Goal: Transaction & Acquisition: Book appointment/travel/reservation

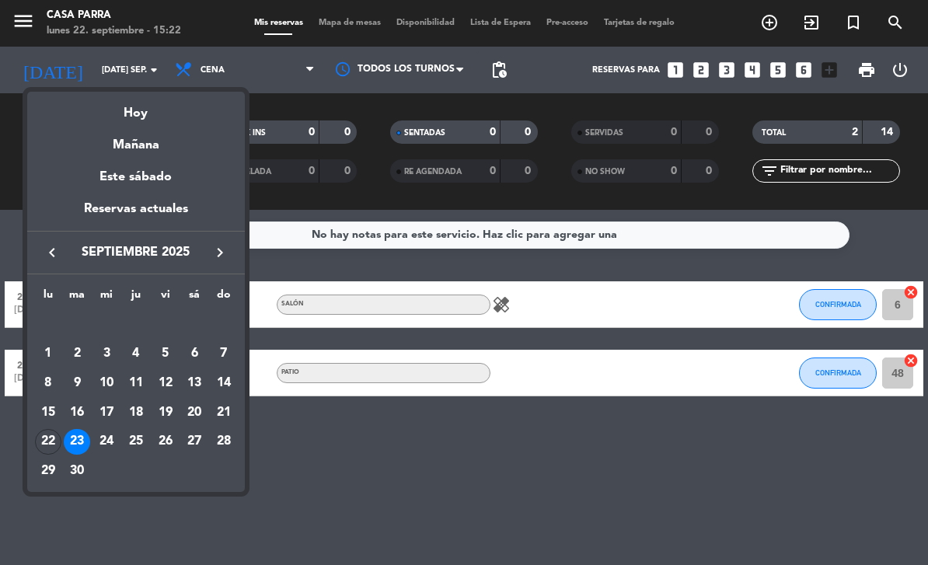
click at [211, 260] on icon "keyboard_arrow_right" at bounding box center [220, 252] width 19 height 19
click at [188, 341] on div "4" at bounding box center [194, 353] width 26 height 26
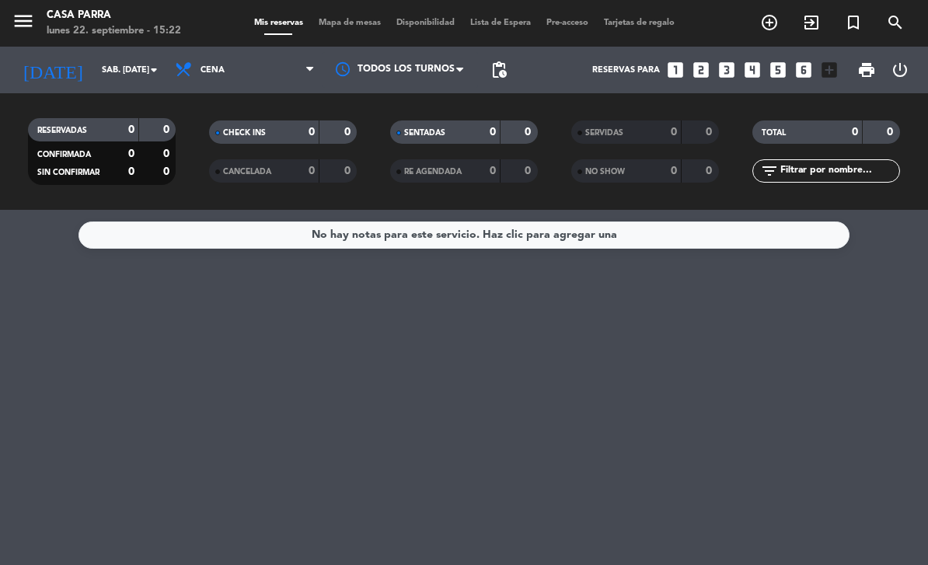
click at [493, 57] on span "pending_actions" at bounding box center [498, 69] width 31 height 31
click at [496, 75] on span "pending_actions" at bounding box center [498, 70] width 19 height 19
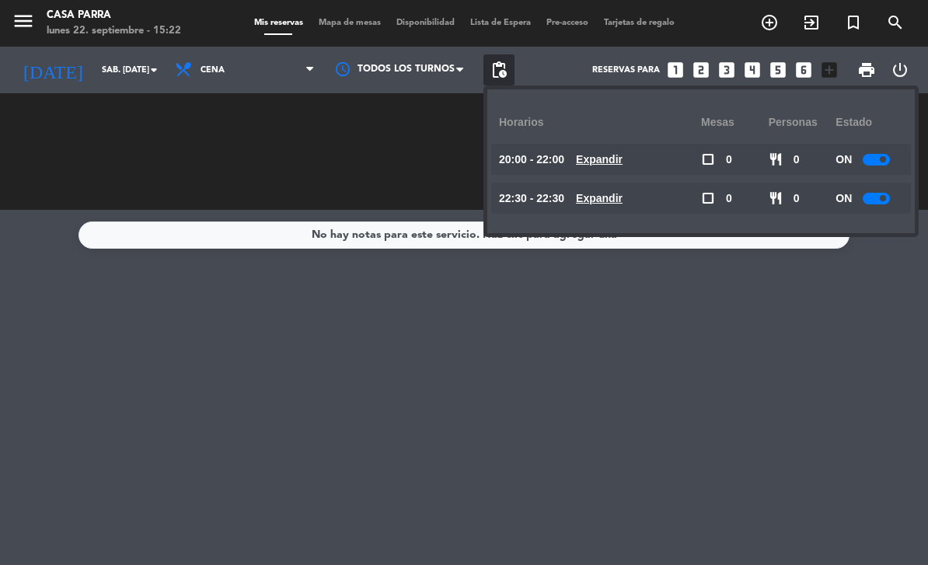
click at [167, 367] on div "No hay notas para este servicio. Haz clic para agregar una" at bounding box center [464, 387] width 928 height 355
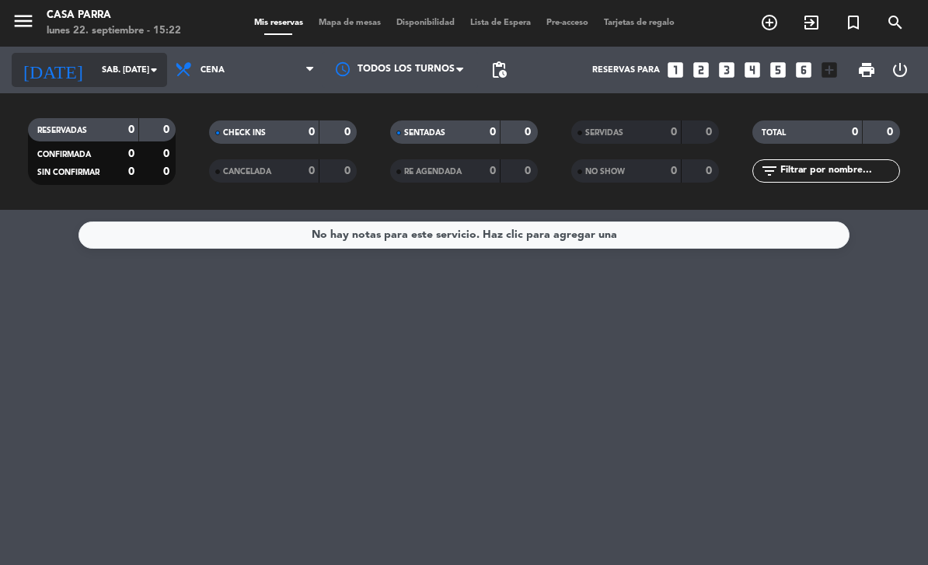
click at [94, 69] on input "sáb. [DATE]" at bounding box center [152, 70] width 116 height 26
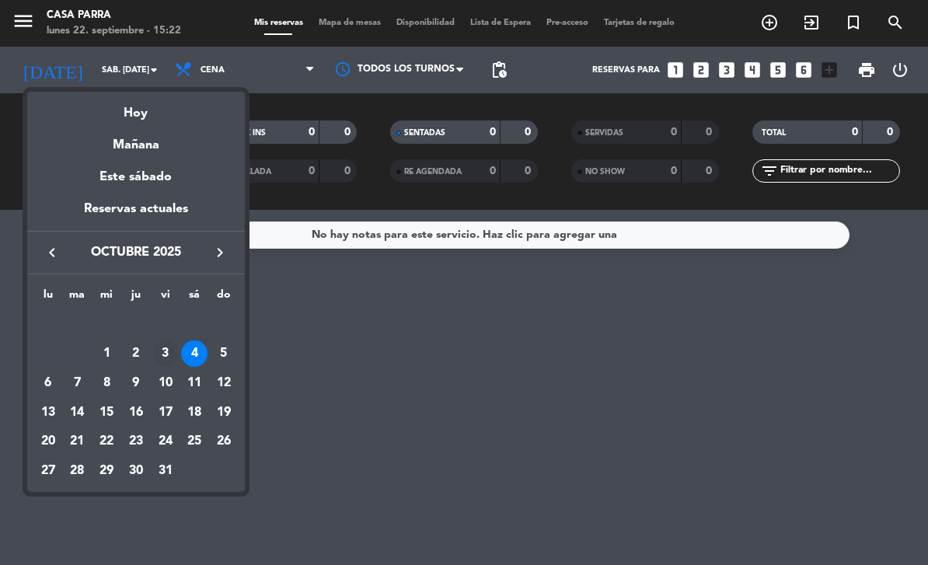
click at [162, 350] on div "3" at bounding box center [165, 353] width 26 height 26
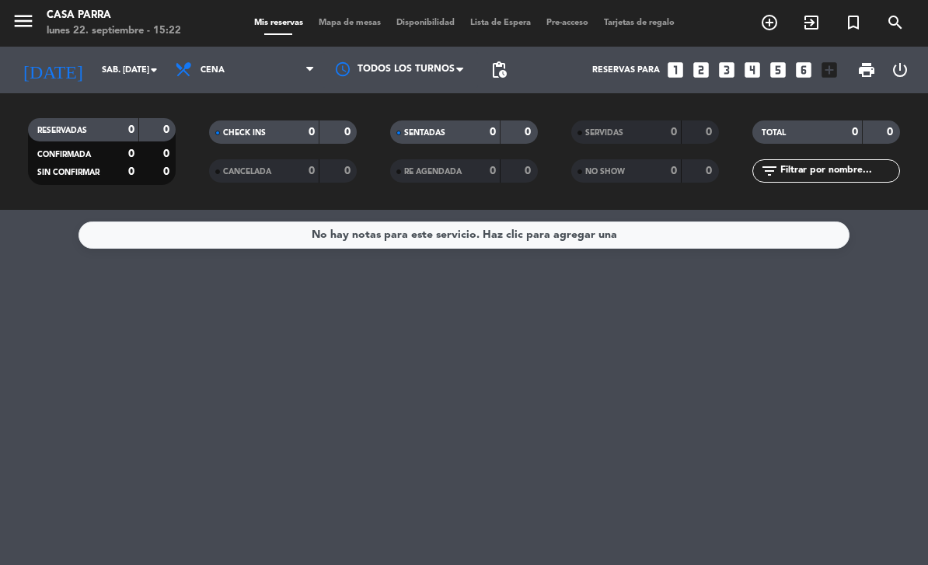
type input "vie. [DATE]"
click at [433, 64] on div at bounding box center [399, 69] width 155 height 35
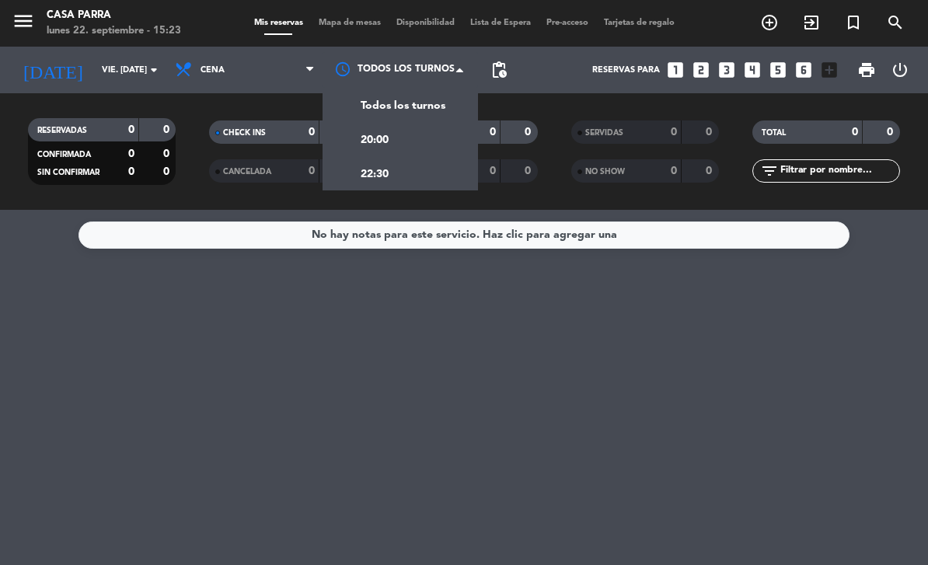
click at [342, 323] on div "No hay notas para este servicio. Haz clic para agregar una" at bounding box center [464, 387] width 928 height 355
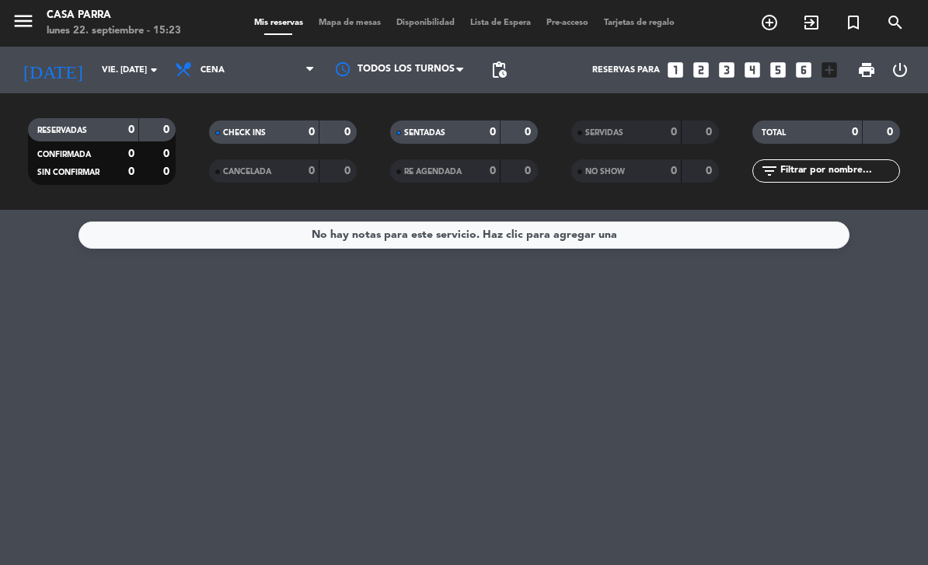
click at [516, 63] on div "Reservas para looks_one looks_two looks_3 looks_4 looks_5 looks_6 add_box" at bounding box center [679, 70] width 330 height 47
click at [496, 61] on span "pending_actions" at bounding box center [498, 70] width 19 height 19
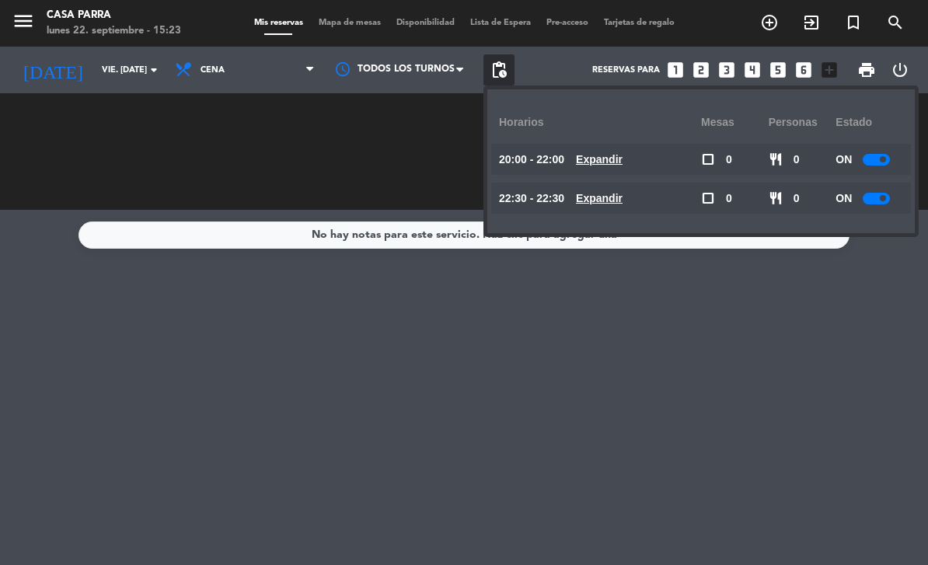
click at [687, 331] on div "No hay notas para este servicio. Haz clic para agregar una" at bounding box center [464, 387] width 928 height 355
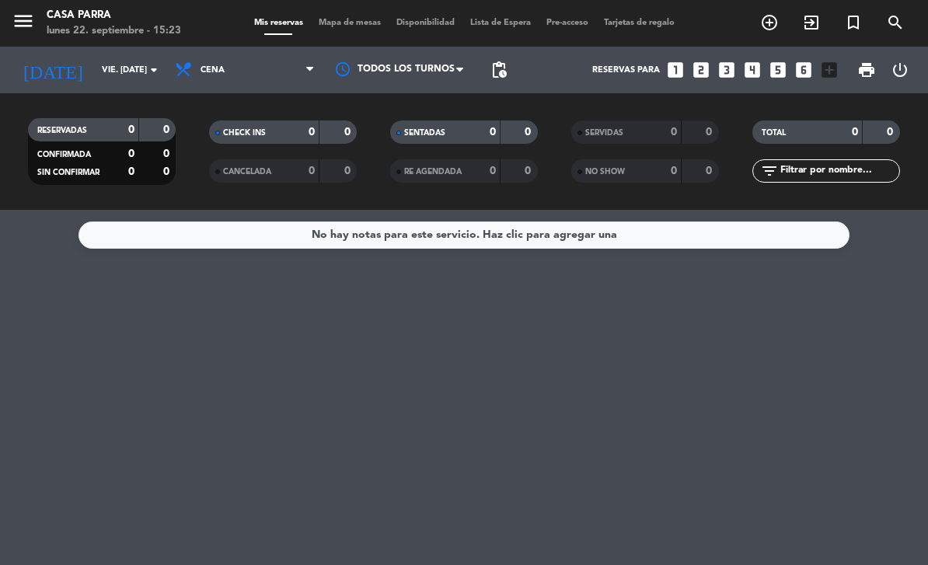
click at [801, 71] on icon "looks_6" at bounding box center [803, 70] width 20 height 20
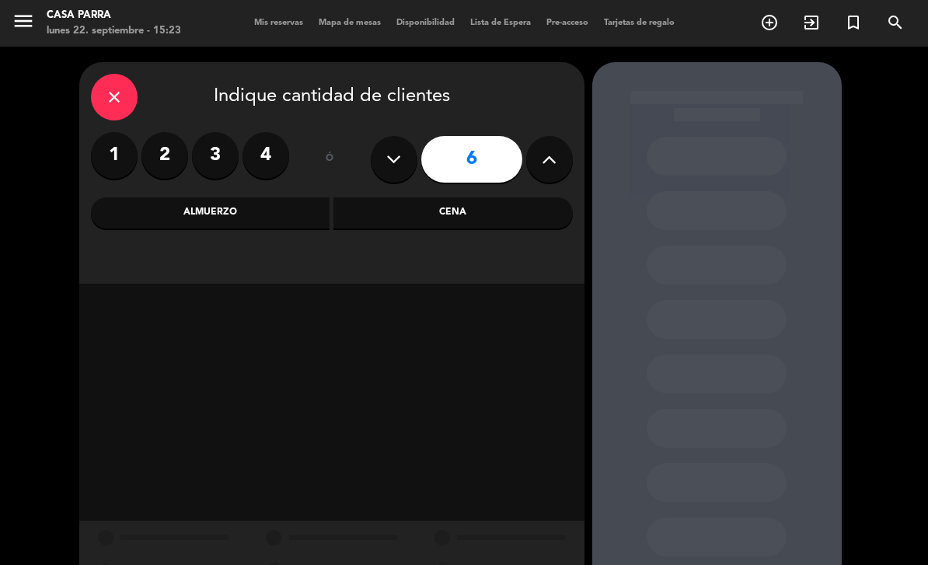
click at [557, 159] on button at bounding box center [549, 159] width 47 height 47
click at [552, 161] on icon at bounding box center [549, 159] width 15 height 23
click at [549, 160] on icon at bounding box center [549, 159] width 15 height 23
click at [542, 161] on icon at bounding box center [549, 159] width 15 height 23
click at [543, 164] on icon at bounding box center [549, 159] width 15 height 23
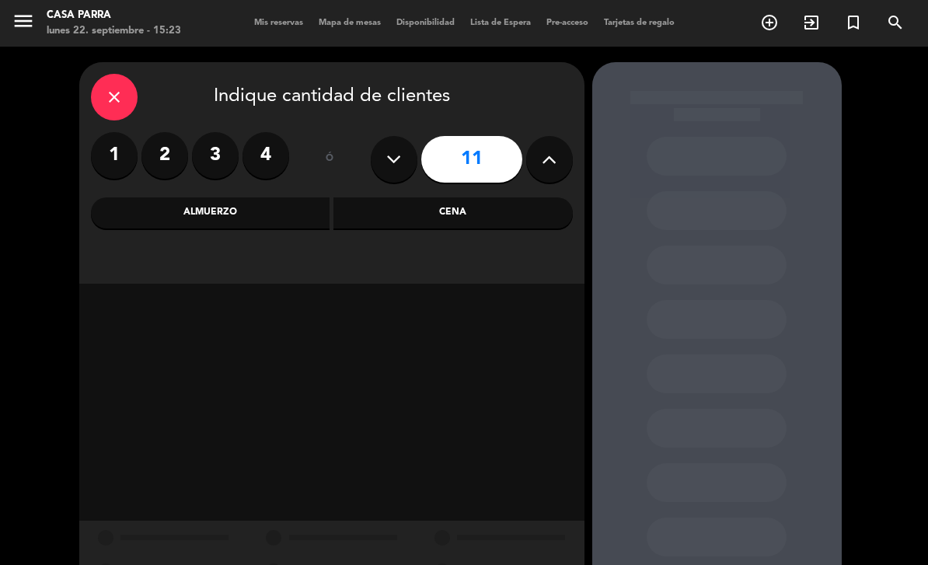
click at [544, 163] on icon at bounding box center [549, 159] width 15 height 23
click at [545, 162] on icon at bounding box center [549, 159] width 15 height 23
click at [543, 163] on icon at bounding box center [549, 159] width 15 height 23
click at [542, 165] on icon at bounding box center [549, 159] width 15 height 23
click at [542, 166] on icon at bounding box center [549, 159] width 15 height 23
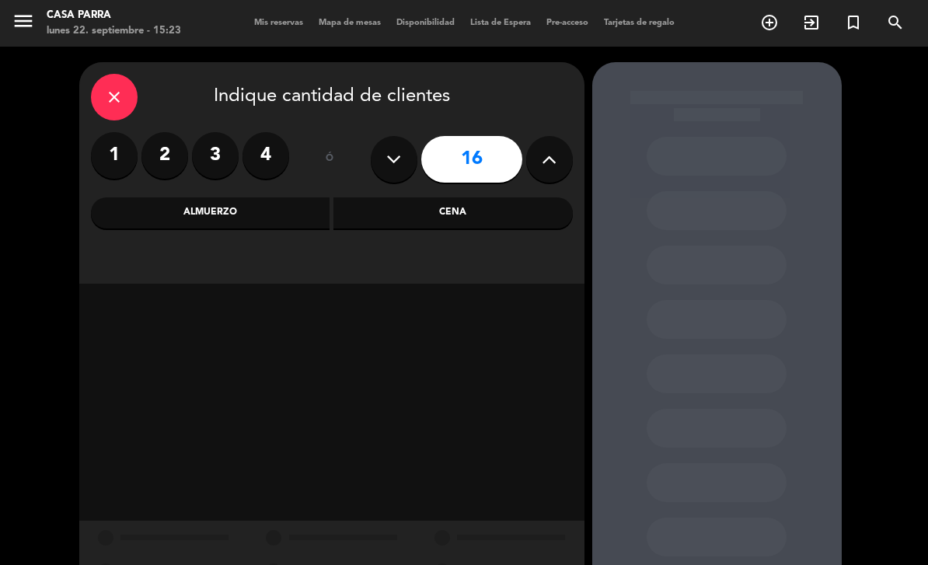
click at [542, 165] on icon at bounding box center [549, 159] width 15 height 23
click at [542, 164] on icon at bounding box center [549, 159] width 15 height 23
click at [542, 163] on icon at bounding box center [549, 159] width 15 height 23
click at [542, 165] on icon at bounding box center [549, 159] width 15 height 23
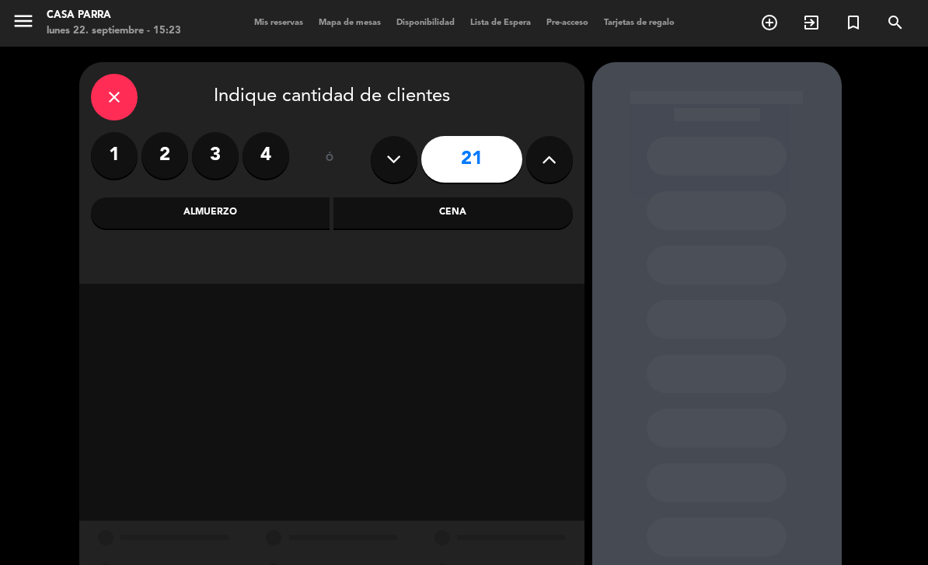
click at [542, 165] on icon at bounding box center [549, 159] width 15 height 23
type input "22"
click at [544, 162] on icon at bounding box center [549, 159] width 15 height 23
click at [544, 160] on icon at bounding box center [549, 159] width 15 height 23
click at [545, 159] on icon at bounding box center [549, 159] width 15 height 23
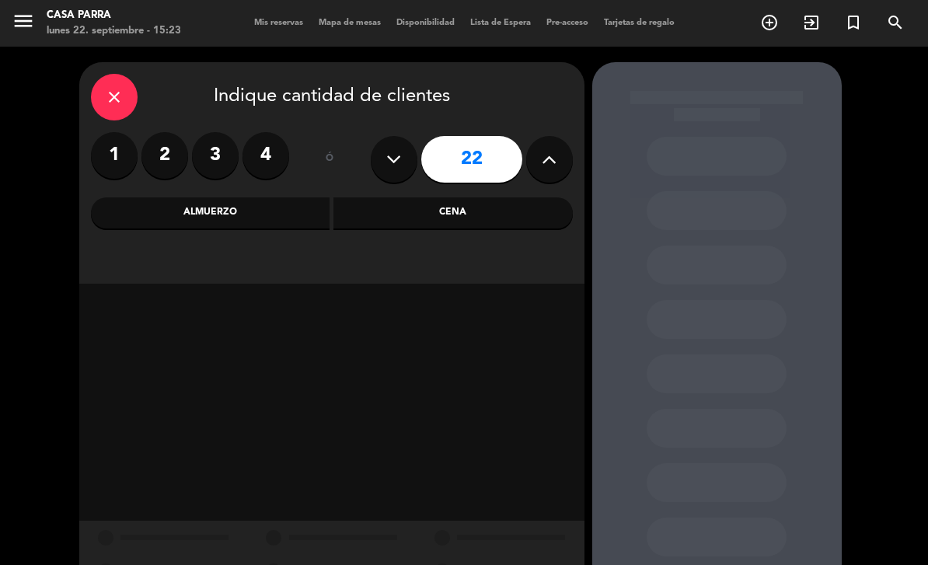
click at [546, 161] on icon at bounding box center [549, 159] width 15 height 23
click at [504, 212] on div "Cena" at bounding box center [452, 212] width 239 height 31
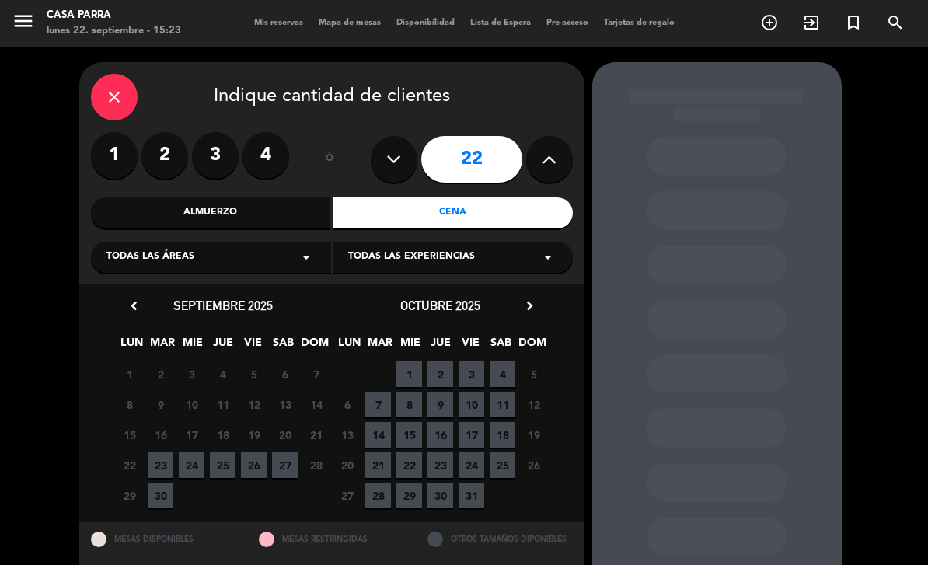
click at [472, 369] on span "3" at bounding box center [471, 374] width 26 height 26
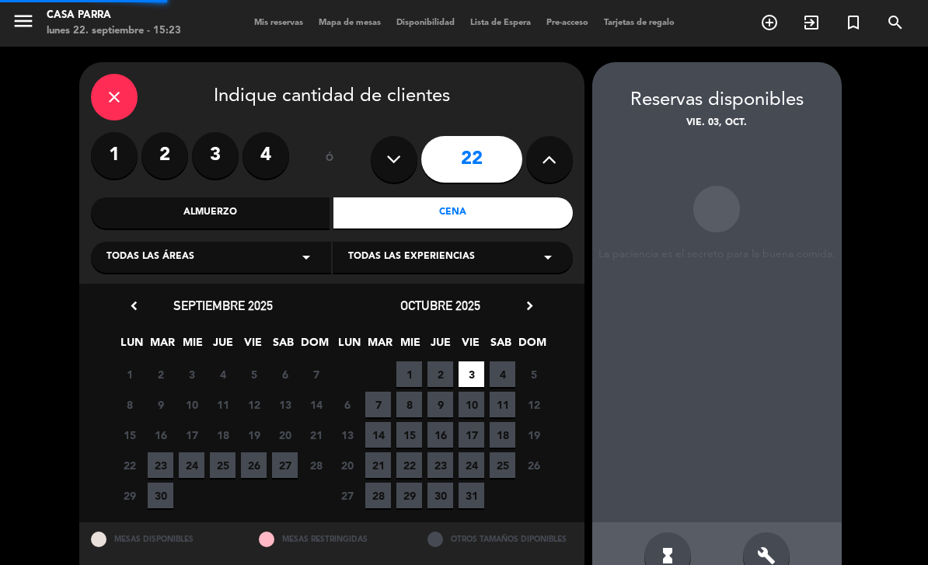
scroll to position [50, 0]
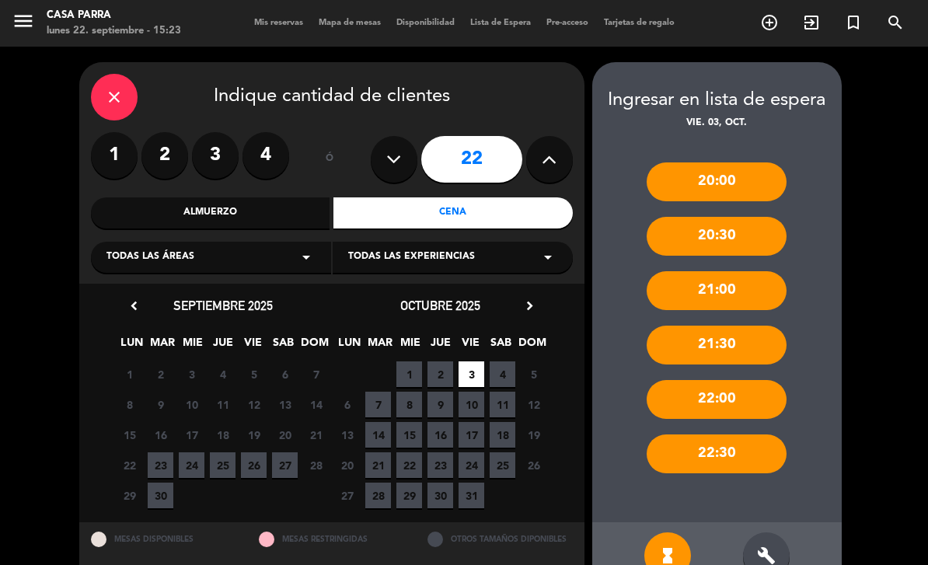
click at [761, 271] on div "21:00" at bounding box center [716, 290] width 140 height 39
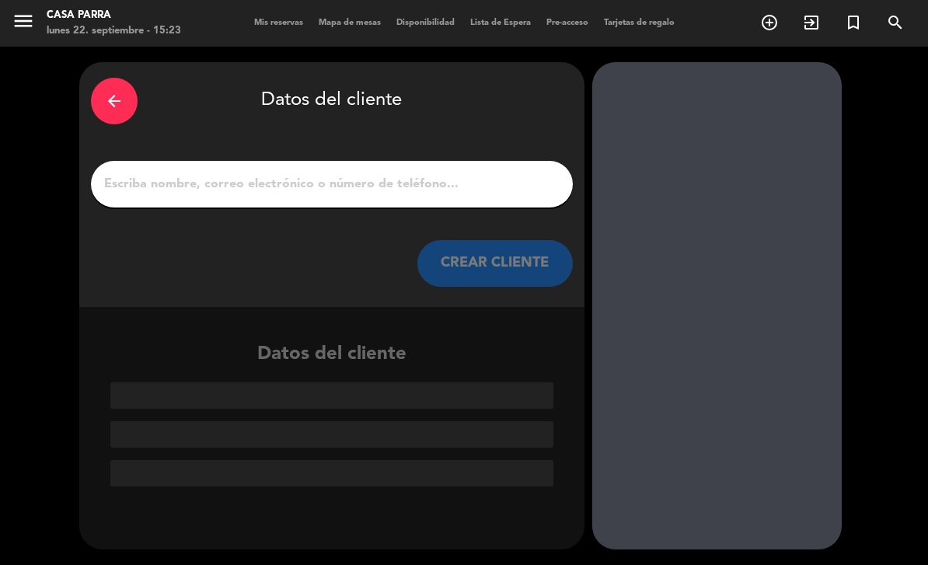
click at [114, 92] on icon "arrow_back" at bounding box center [114, 101] width 19 height 19
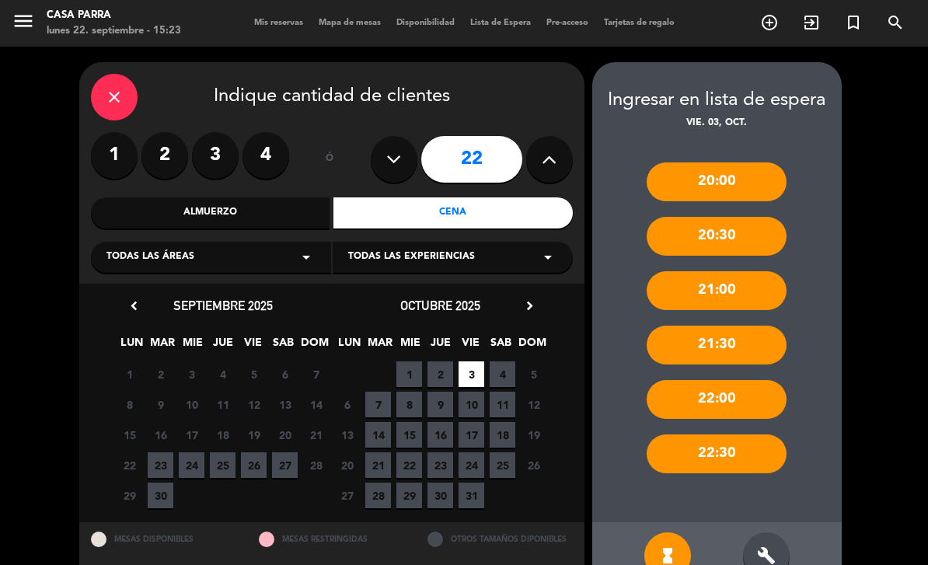
click at [776, 532] on div "build" at bounding box center [766, 555] width 47 height 47
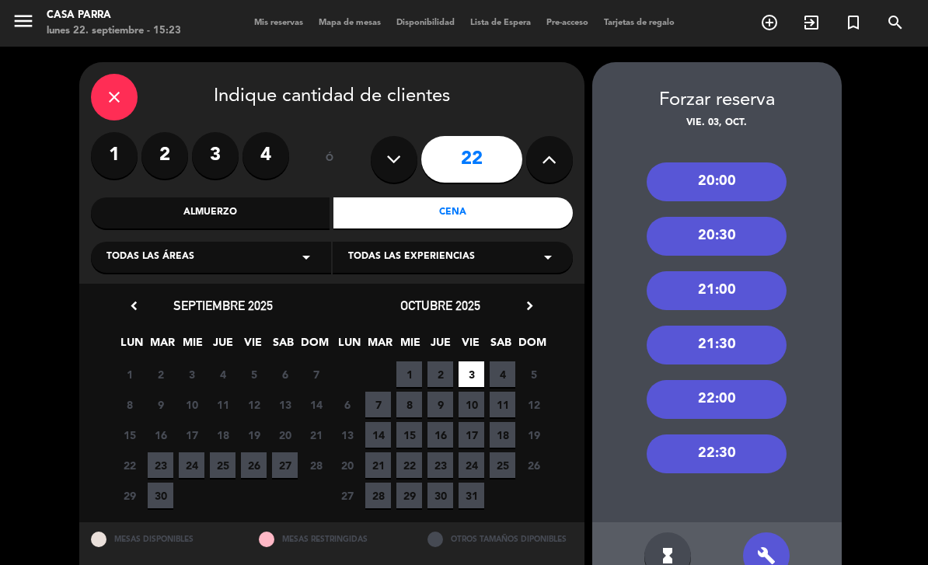
click at [758, 271] on div "21:00" at bounding box center [716, 290] width 140 height 39
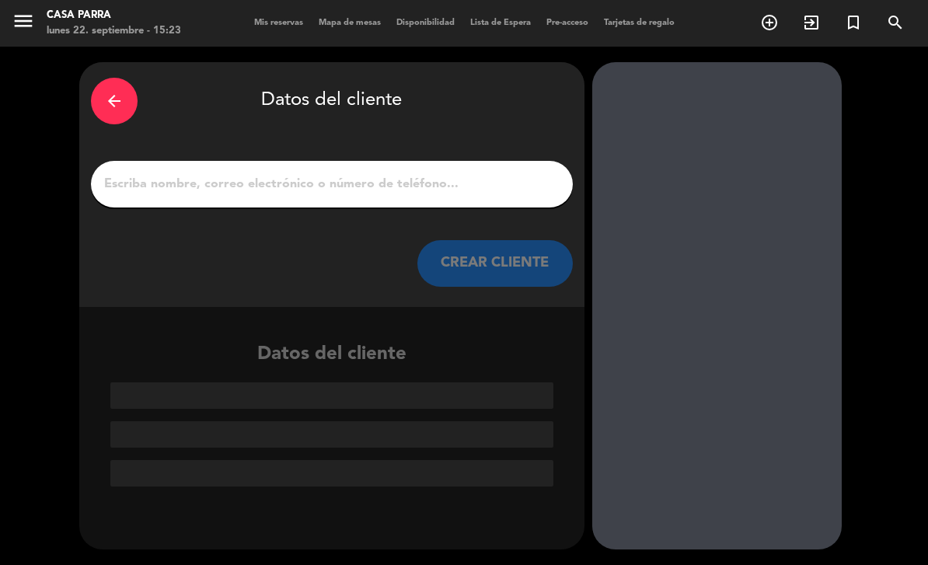
click at [449, 161] on div at bounding box center [332, 184] width 482 height 47
click at [457, 173] on input "1" at bounding box center [332, 184] width 458 height 22
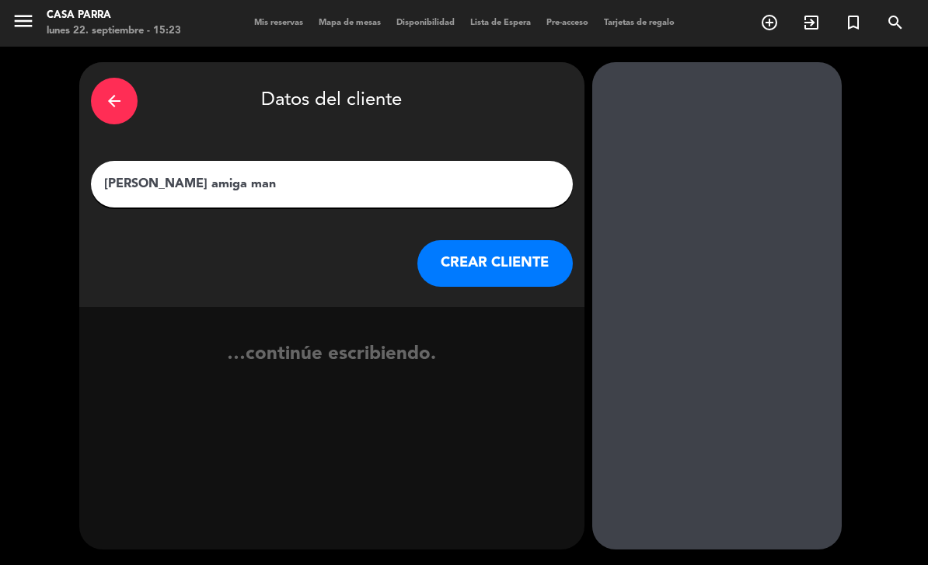
type input "[PERSON_NAME] amiga [PERSON_NAME]"
click at [519, 240] on button "CREAR CLIENTE" at bounding box center [494, 263] width 155 height 47
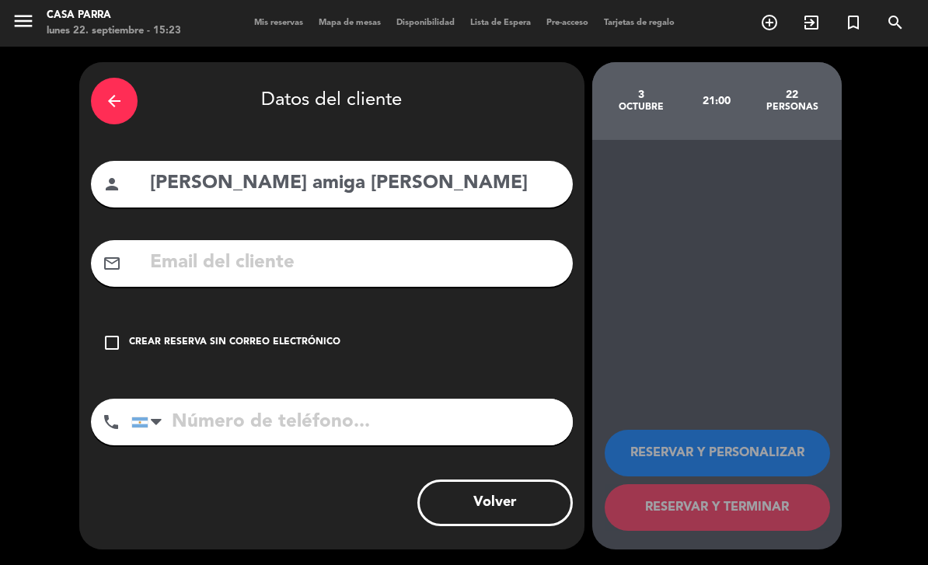
click at [277, 319] on div "check_box_outline_blank Crear reserva sin correo electrónico" at bounding box center [332, 342] width 482 height 47
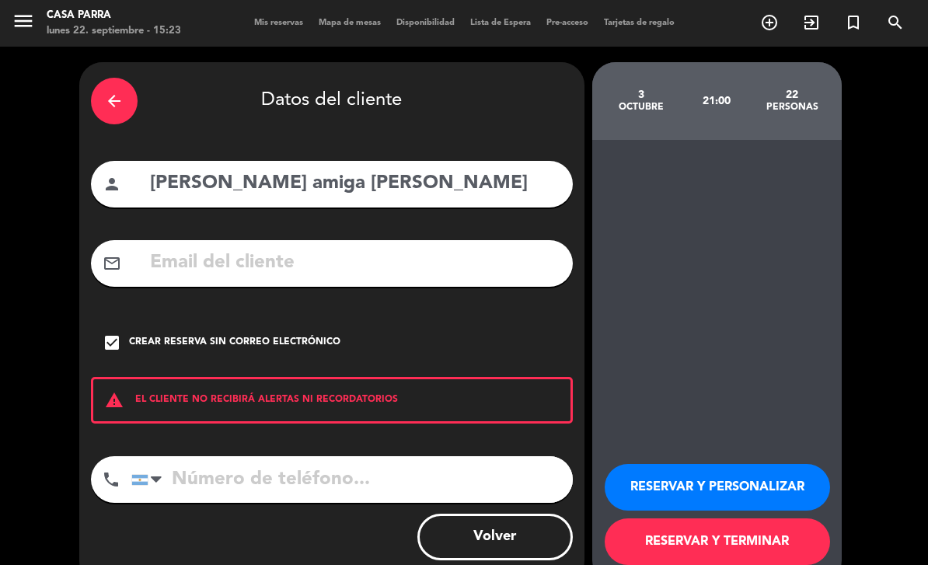
click at [766, 518] on button "RESERVAR Y TERMINAR" at bounding box center [716, 541] width 225 height 47
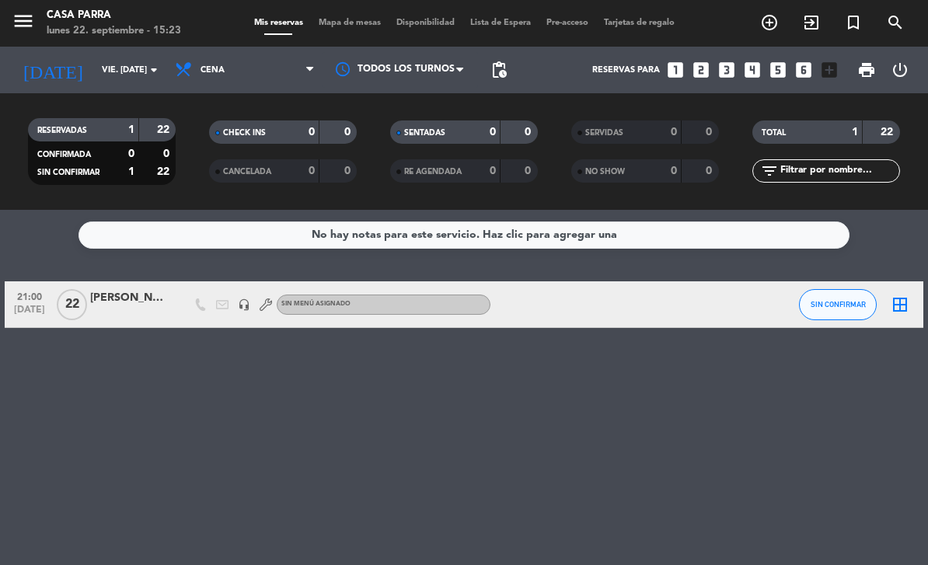
click at [128, 307] on div at bounding box center [129, 313] width 78 height 12
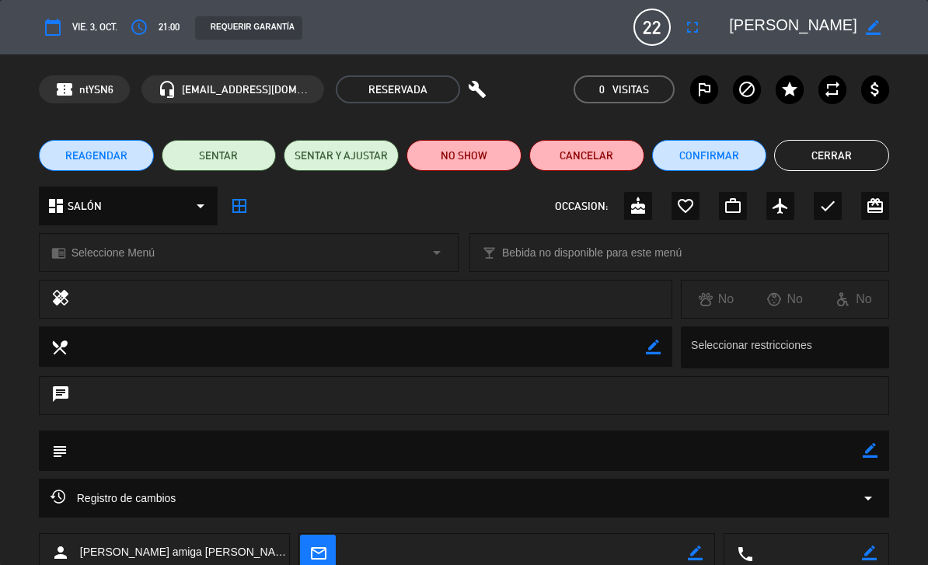
click at [89, 208] on span "SALÓN" at bounding box center [85, 206] width 34 height 18
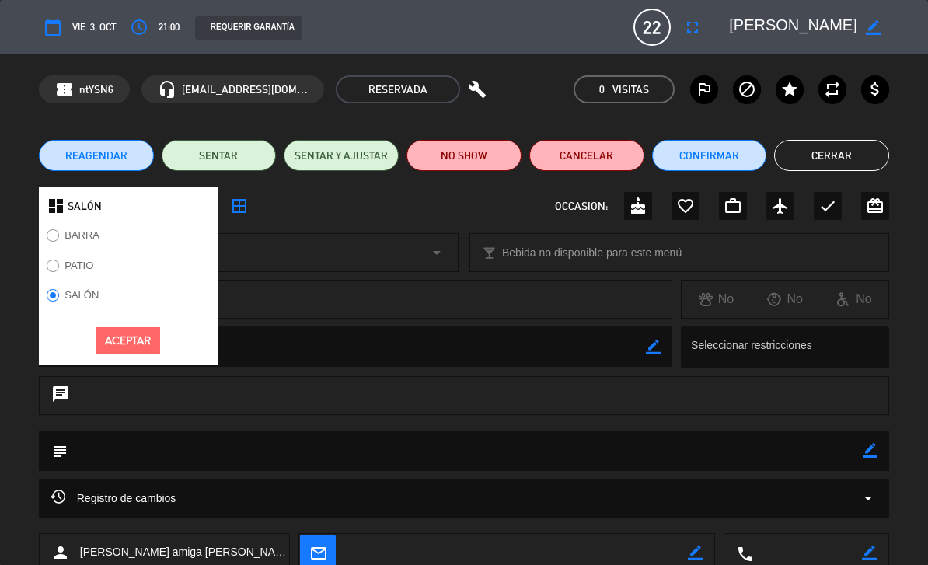
click at [99, 269] on label "PATIO" at bounding box center [70, 268] width 63 height 25
click at [138, 341] on button "Aceptar" at bounding box center [128, 340] width 64 height 27
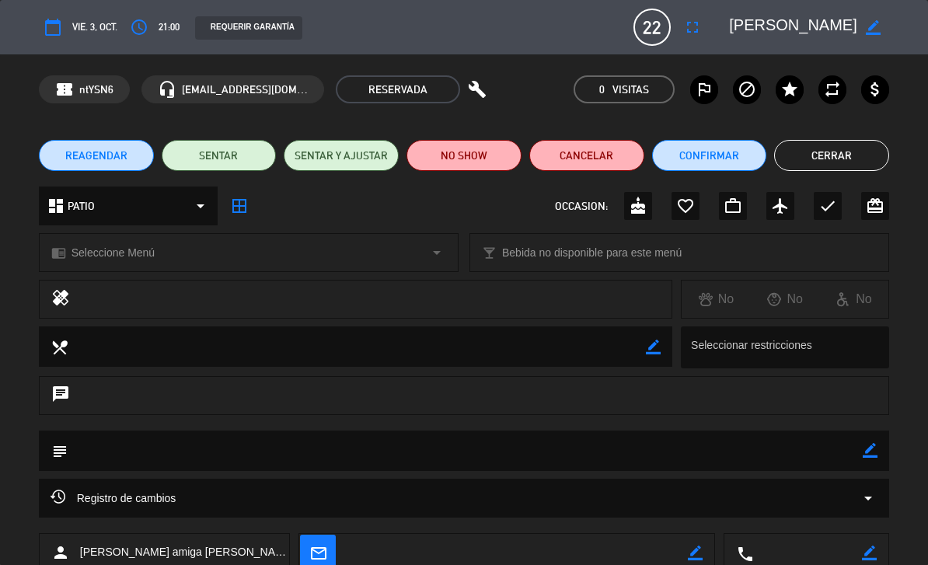
click at [841, 153] on button "Cerrar" at bounding box center [831, 155] width 115 height 31
